Goal: Task Accomplishment & Management: Complete application form

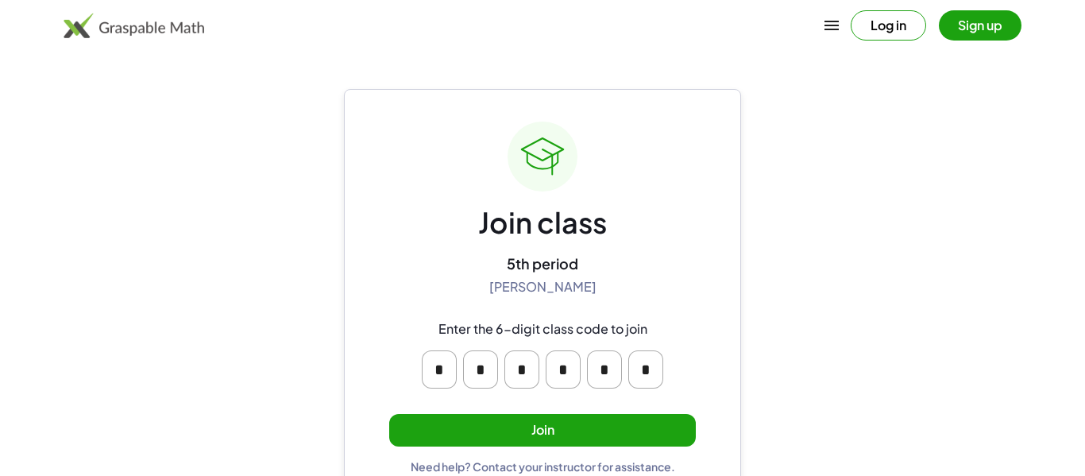
click at [495, 422] on button "Join" at bounding box center [542, 430] width 306 height 33
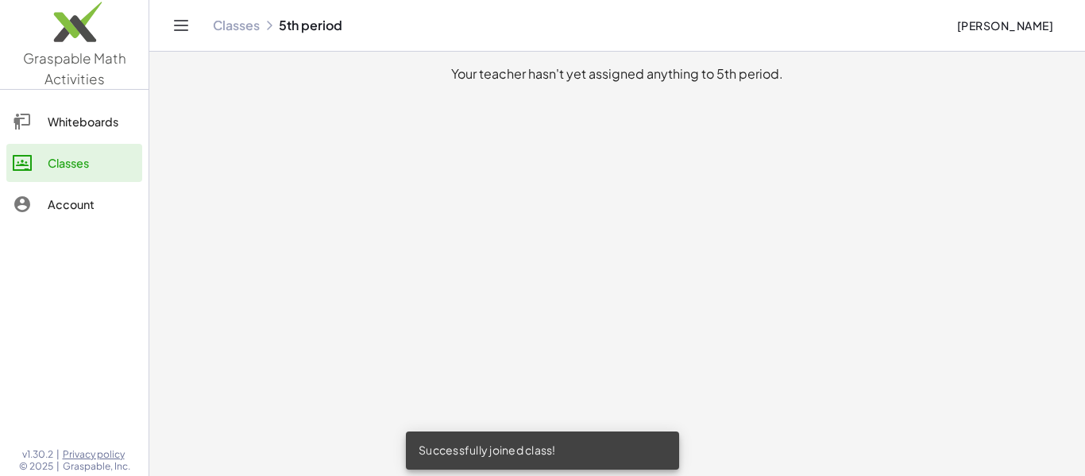
click at [71, 123] on div "Whiteboards" at bounding box center [92, 121] width 88 height 19
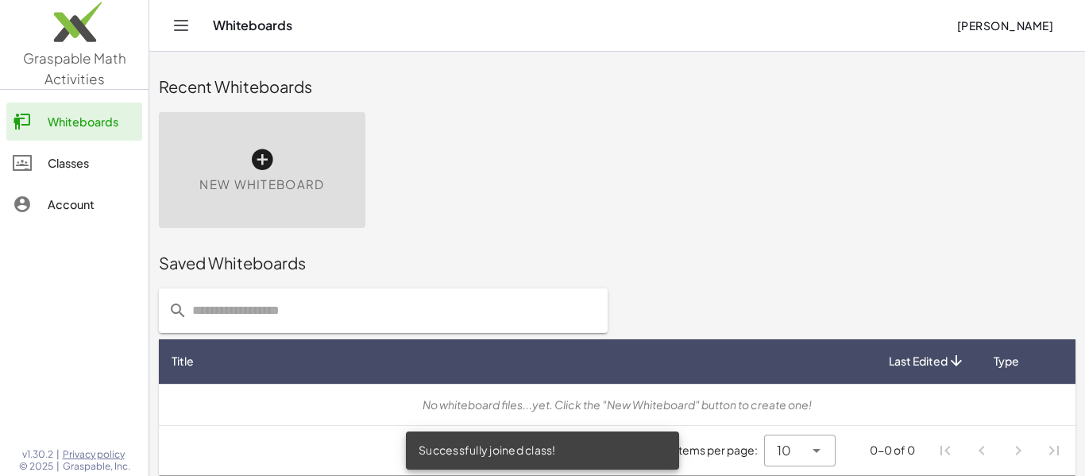
click at [83, 163] on div "Classes" at bounding box center [92, 162] width 88 height 19
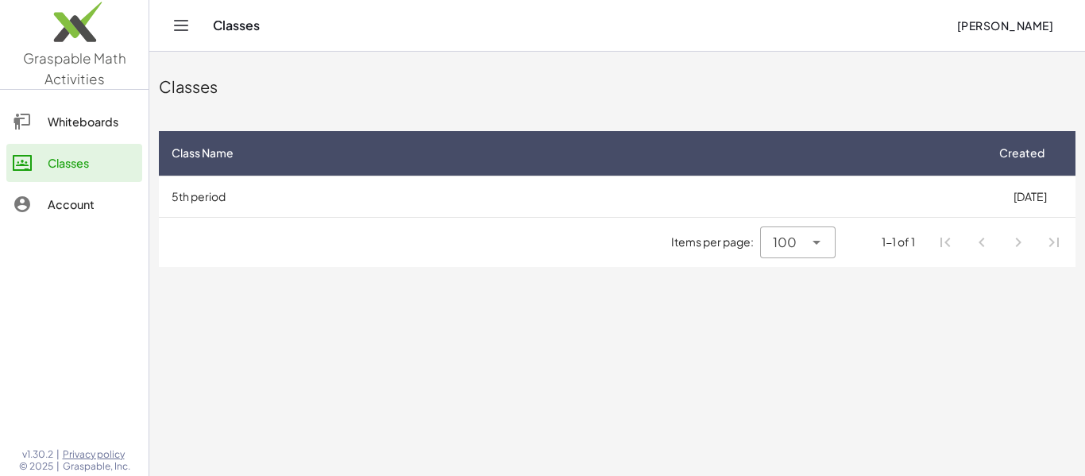
click at [68, 99] on div "Whiteboards Classes Account" at bounding box center [74, 164] width 148 height 137
click at [80, 113] on div "Whiteboards" at bounding box center [92, 121] width 88 height 19
